Goal: Find specific page/section: Find specific page/section

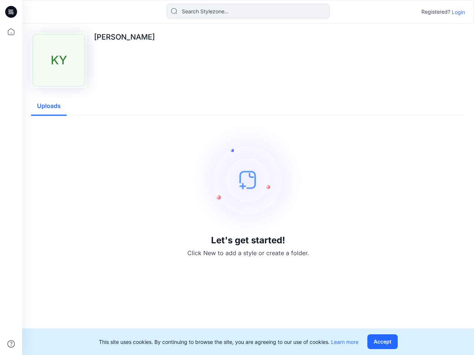
click at [237, 178] on img at bounding box center [247, 179] width 111 height 111
click at [11, 12] on icon at bounding box center [12, 12] width 3 height 0
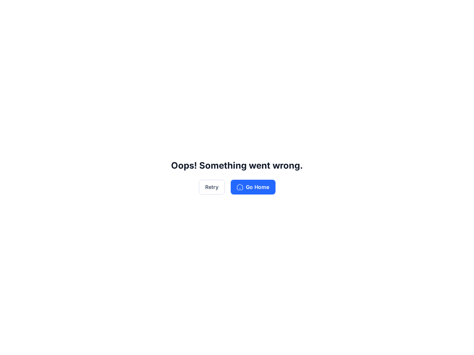
click at [11, 344] on div "Oops! Something went wrong. Retry Go Home" at bounding box center [237, 177] width 474 height 355
click at [248, 11] on div "Oops! Something went wrong. Retry Go Home" at bounding box center [237, 177] width 474 height 355
click at [458, 12] on div "Oops! Something went wrong. Retry Go Home" at bounding box center [237, 177] width 474 height 355
click at [49, 106] on div "Oops! Something went wrong. Retry Go Home" at bounding box center [237, 177] width 474 height 355
click at [384, 342] on div "Oops! Something went wrong. Retry Go Home" at bounding box center [237, 177] width 474 height 355
